Goal: Information Seeking & Learning: Learn about a topic

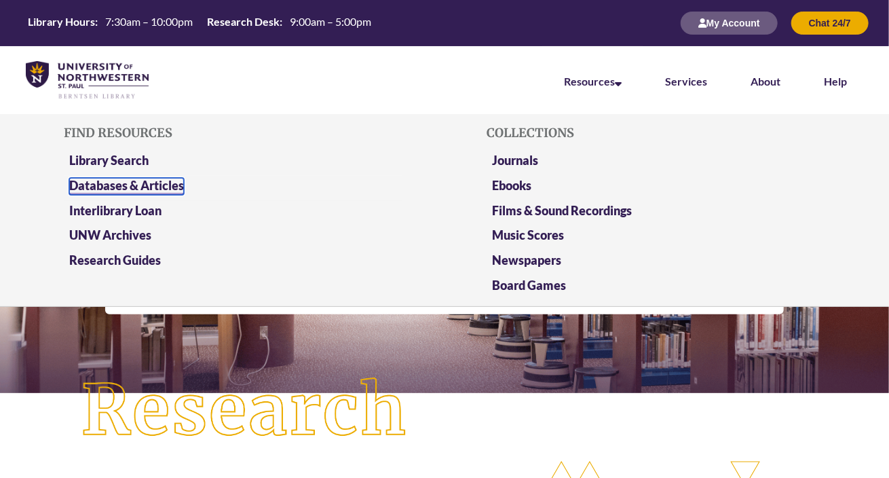
click at [133, 182] on link "Databases & Articles" at bounding box center [126, 186] width 115 height 17
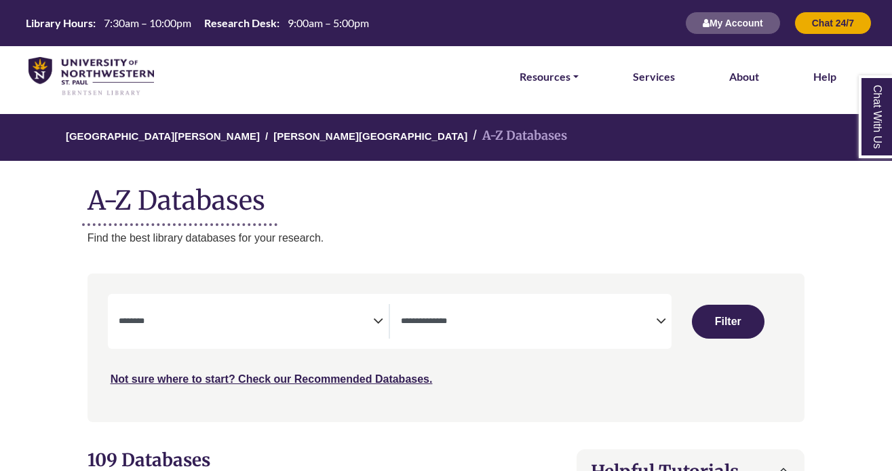
select select "Database Subject Filter"
select select "Database Types Filter"
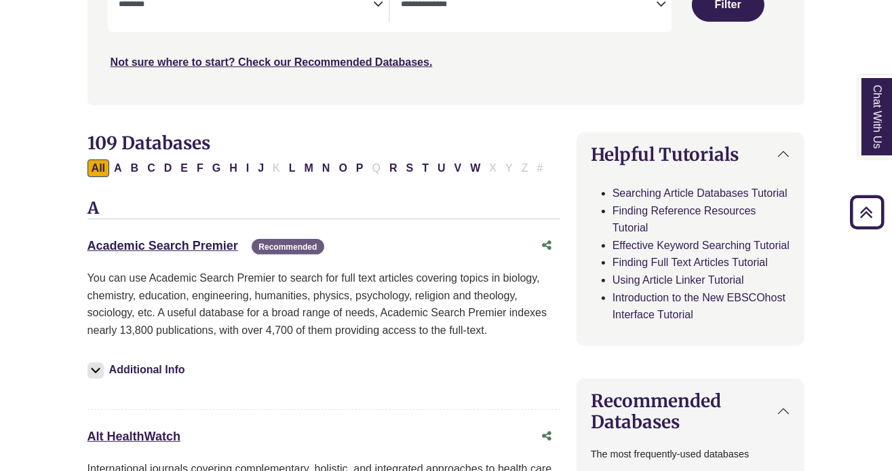
scroll to position [317, 0]
click at [216, 243] on link "Academic Search Premier This link opens in a new window" at bounding box center [163, 245] width 151 height 14
